Goal: Task Accomplishment & Management: Complete application form

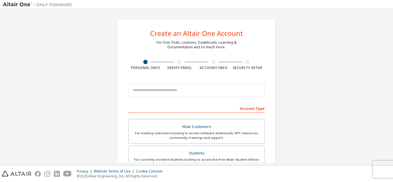
click at [197, 81] on div at bounding box center [196, 91] width 136 height 20
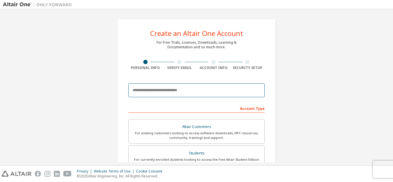
click at [173, 92] on input "email" at bounding box center [196, 90] width 136 height 14
type input "**********"
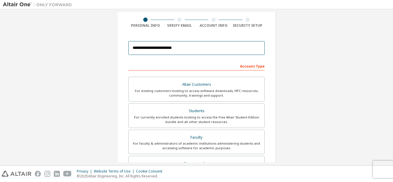
scroll to position [40, 0]
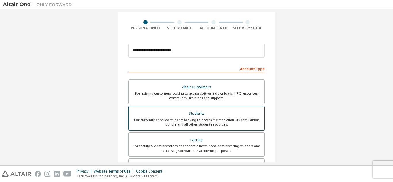
click at [196, 122] on div "For currently enrolled students looking to access the free Altair Student Editi…" at bounding box center [196, 122] width 129 height 9
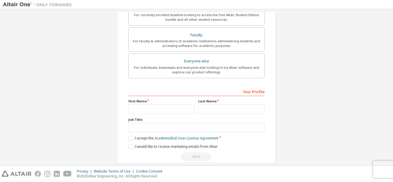
scroll to position [146, 0]
click at [135, 137] on label "I accept the Academic End-User License Agreement" at bounding box center [173, 137] width 90 height 5
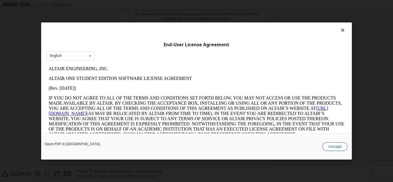
scroll to position [0, 0]
click at [334, 146] on button "I Accept" at bounding box center [334, 146] width 25 height 9
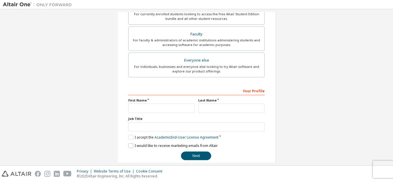
click at [132, 146] on label "I would like to receive marketing emails from Altair" at bounding box center [172, 145] width 89 height 5
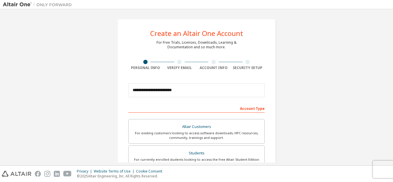
click at [178, 62] on div at bounding box center [179, 62] width 4 height 4
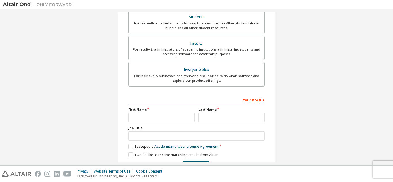
scroll to position [154, 0]
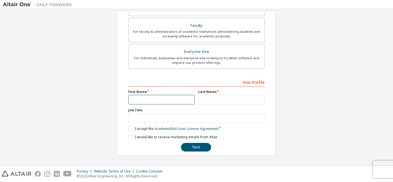
click at [177, 100] on input "text" at bounding box center [161, 99] width 66 height 9
type input "*"
type input "****"
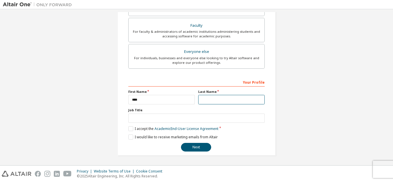
click at [212, 102] on input "text" at bounding box center [231, 99] width 66 height 9
type input "*****"
click at [194, 149] on button "Next" at bounding box center [196, 147] width 30 height 9
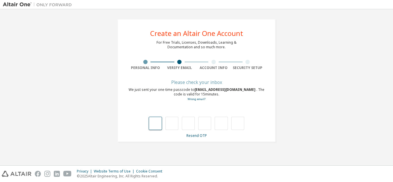
scroll to position [0, 0]
type input "*"
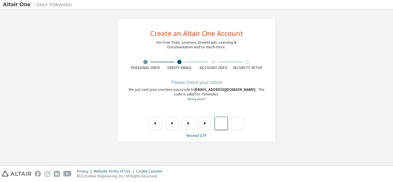
type input "*"
